Goal: Information Seeking & Learning: Understand process/instructions

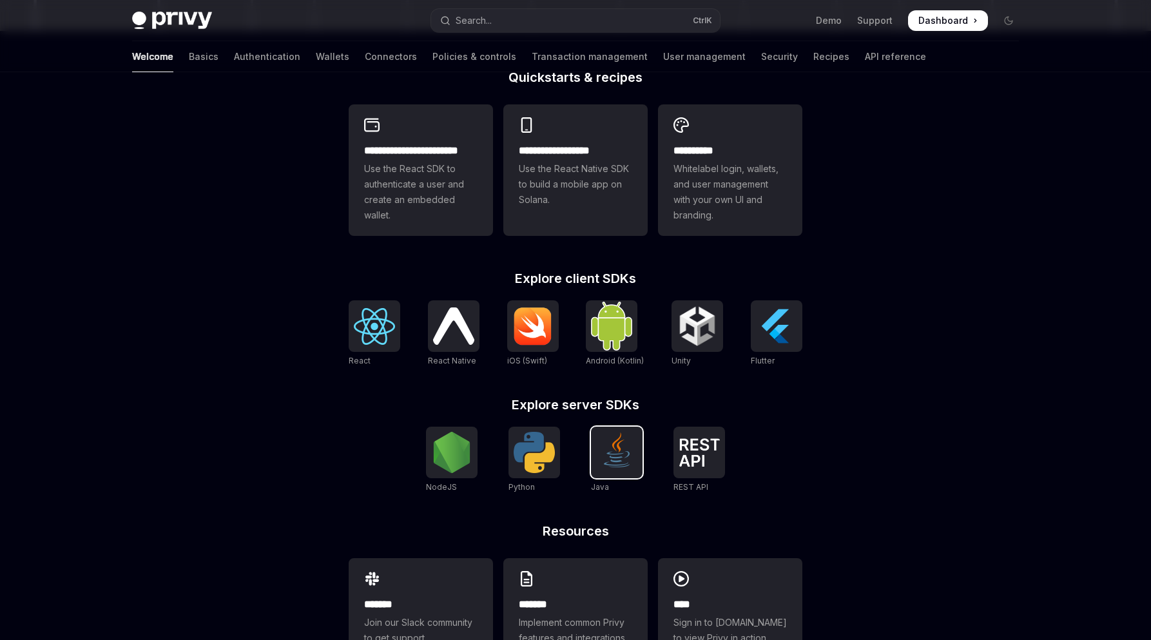
scroll to position [385, 0]
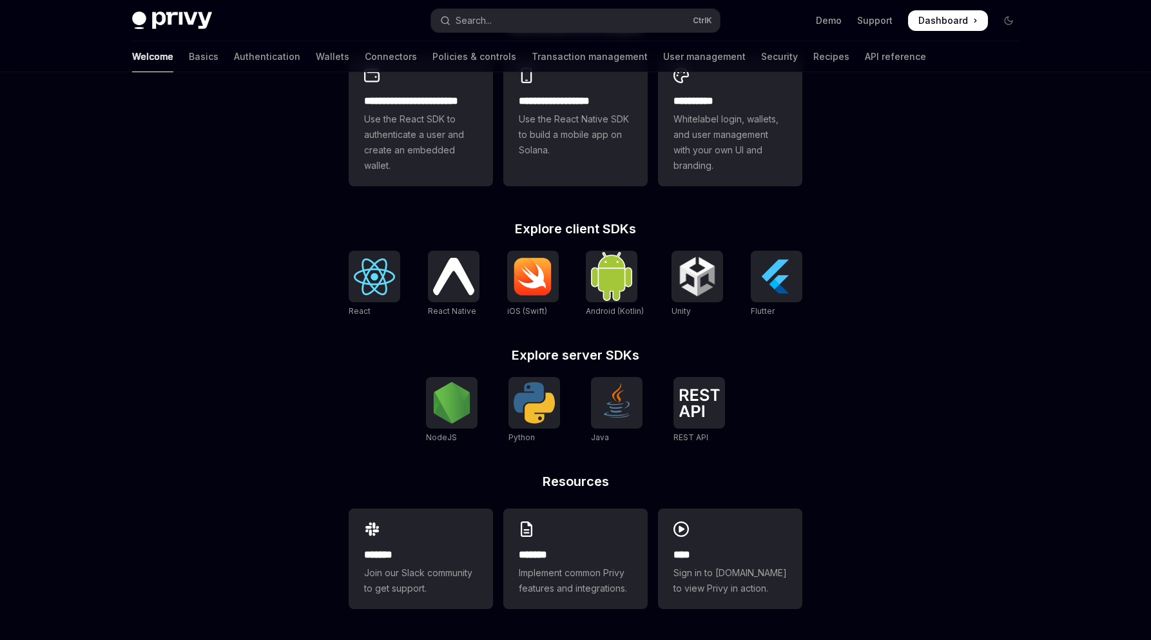
drag, startPoint x: 603, startPoint y: 403, endPoint x: 687, endPoint y: 441, distance: 91.7
click at [603, 403] on img at bounding box center [616, 402] width 41 height 41
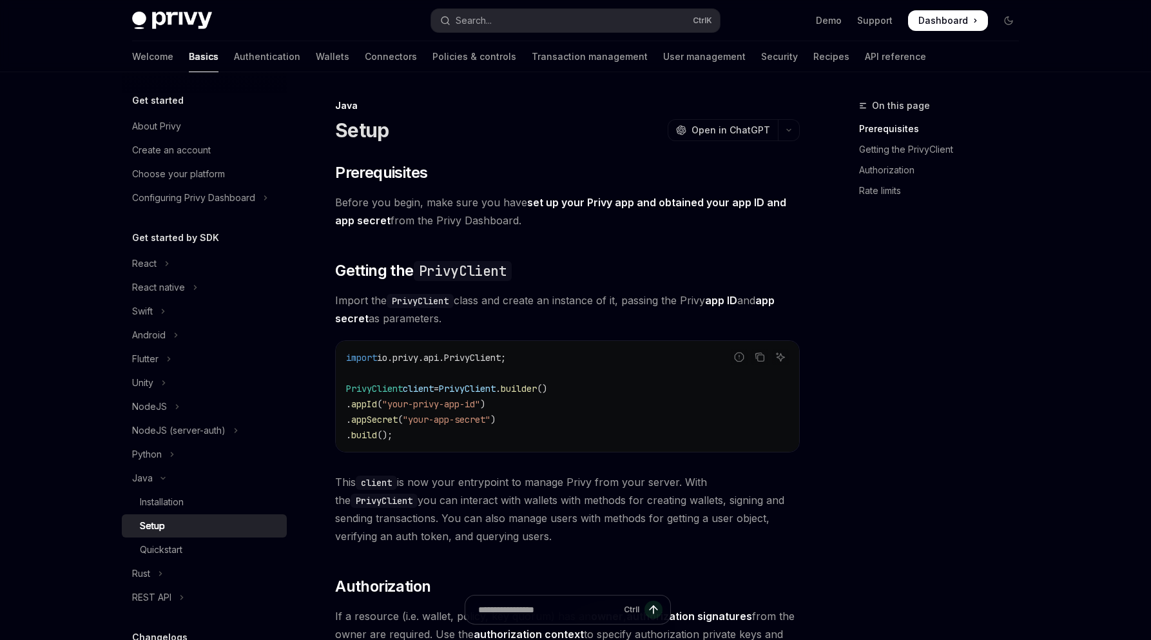
click at [181, 29] on img at bounding box center [172, 21] width 80 height 18
type textarea "*"
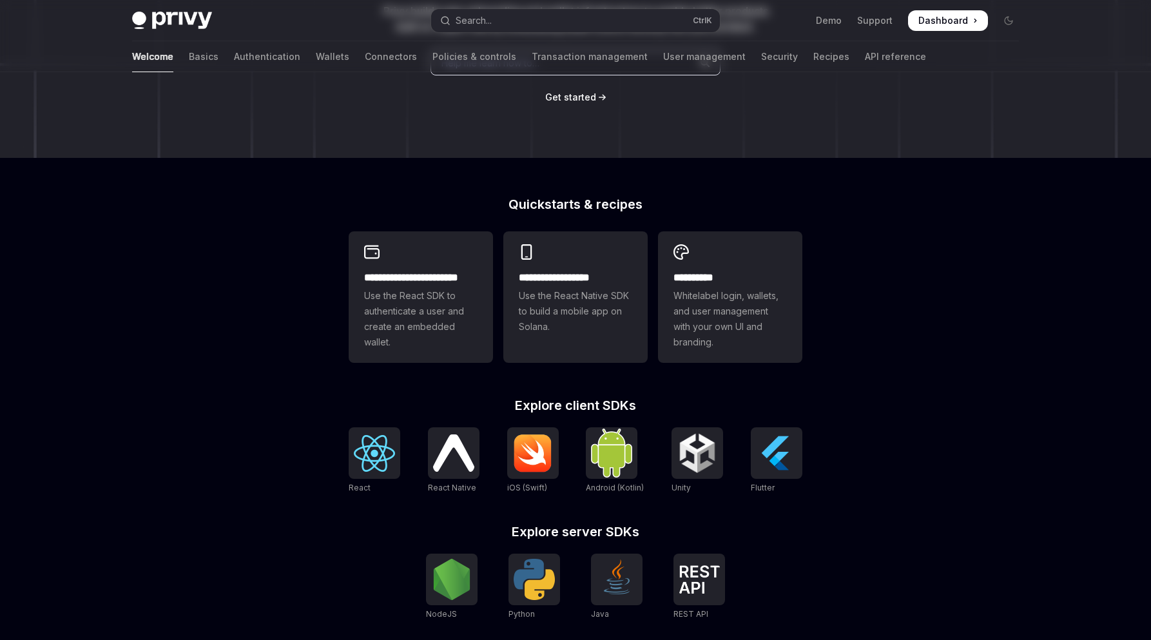
scroll to position [385, 0]
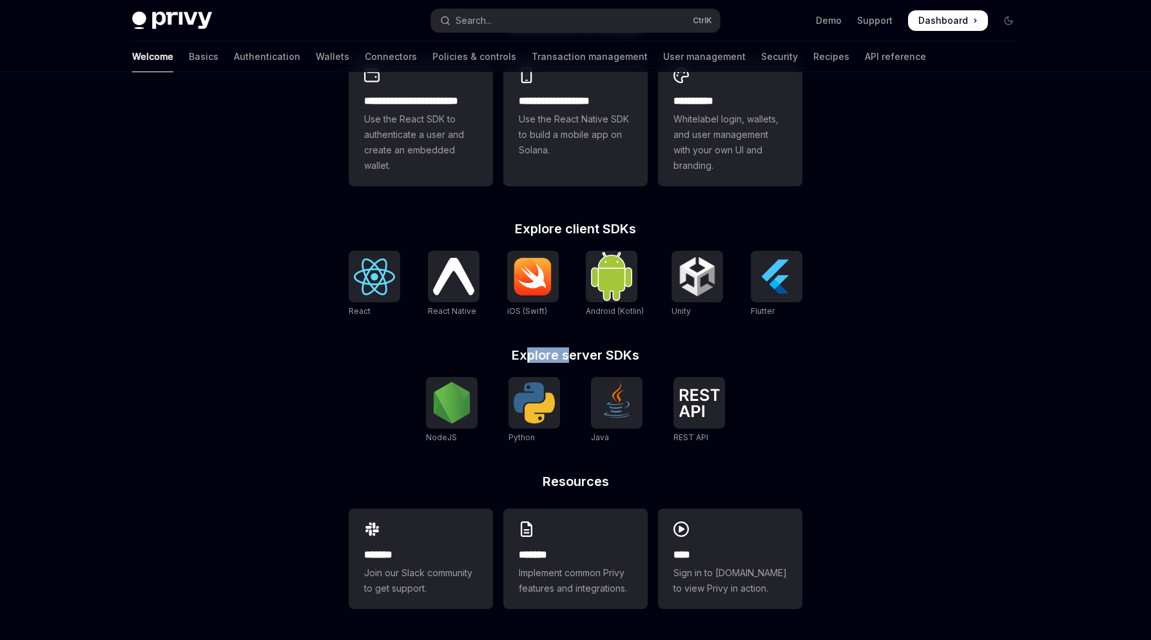
drag, startPoint x: 529, startPoint y: 351, endPoint x: 604, endPoint y: 360, distance: 75.3
click at [604, 360] on h2 "Explore server SDKs" at bounding box center [576, 355] width 454 height 13
click at [699, 351] on h2 "Explore server SDKs" at bounding box center [576, 355] width 454 height 13
drag, startPoint x: 627, startPoint y: 436, endPoint x: 630, endPoint y: 422, distance: 13.9
click at [626, 435] on link "Java" at bounding box center [617, 410] width 52 height 67
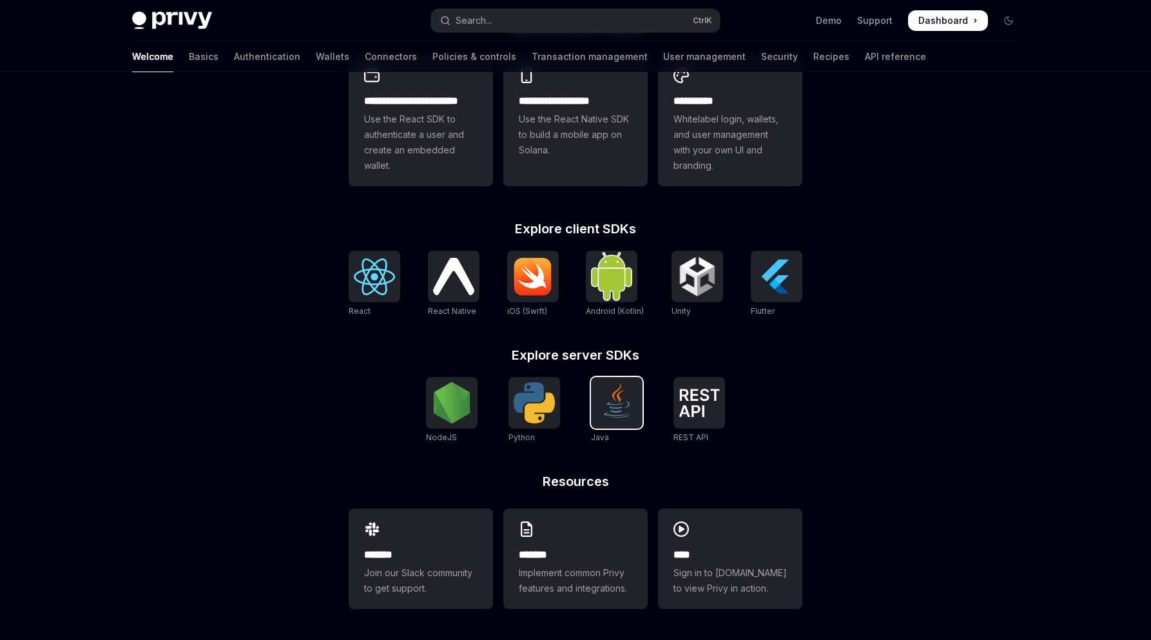
click at [632, 405] on img at bounding box center [616, 402] width 41 height 41
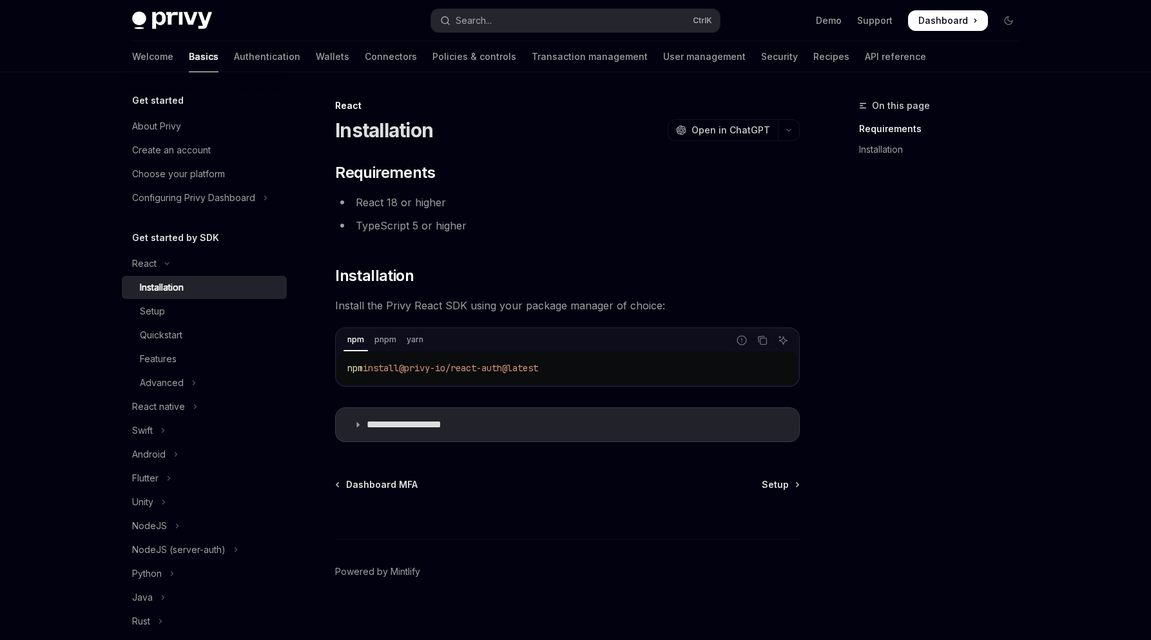
click at [931, 17] on span "Dashboard" at bounding box center [943, 20] width 50 height 13
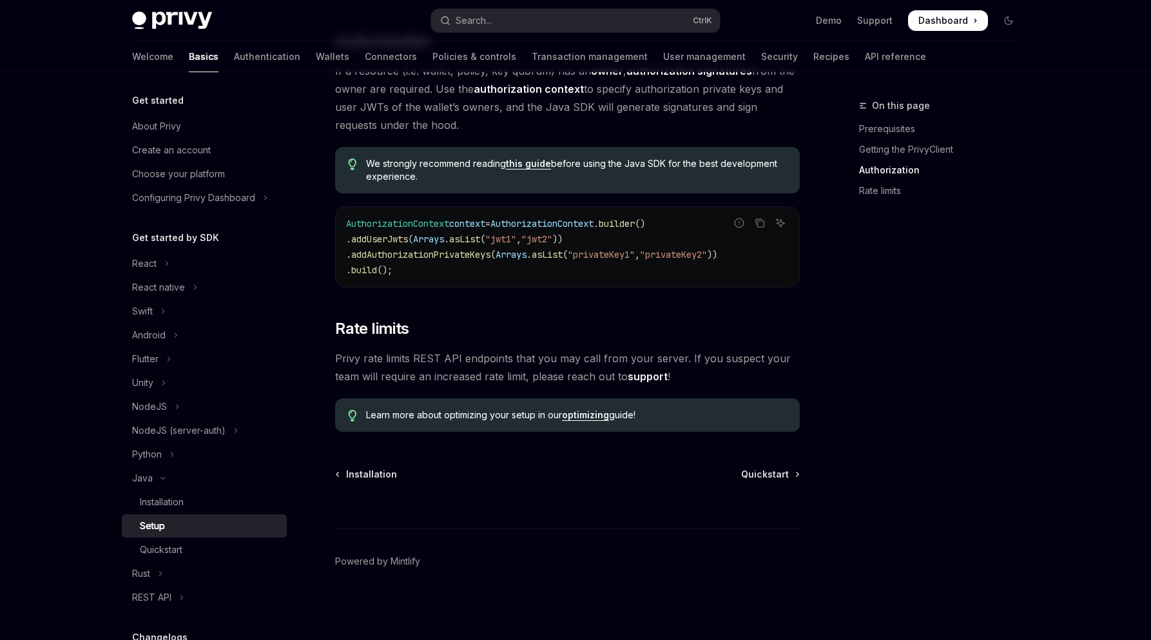
click at [1101, 149] on div "Skip to main content Privy Docs home page Search... Ctrl K Demo Support Dashboa…" at bounding box center [575, 47] width 1151 height 1185
